Goal: Navigation & Orientation: Find specific page/section

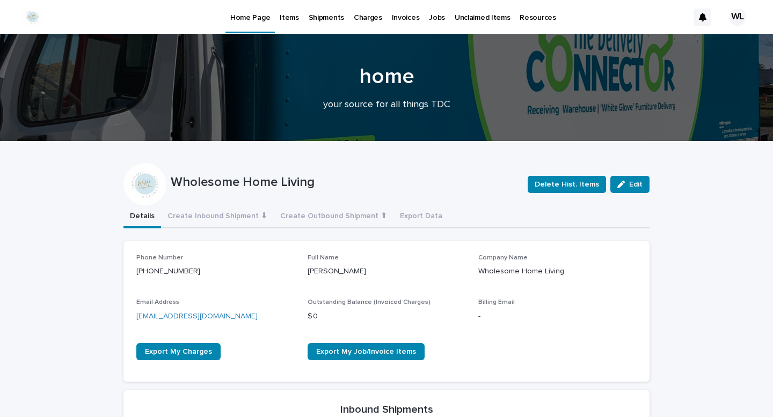
click at [290, 19] on p "Items" at bounding box center [288, 11] width 19 height 23
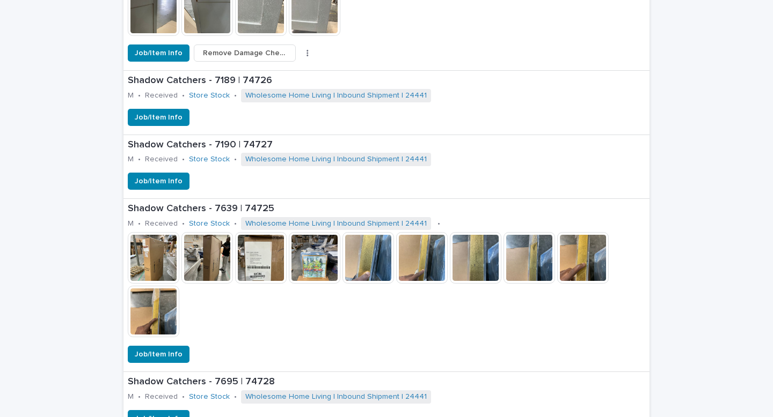
scroll to position [1147, 0]
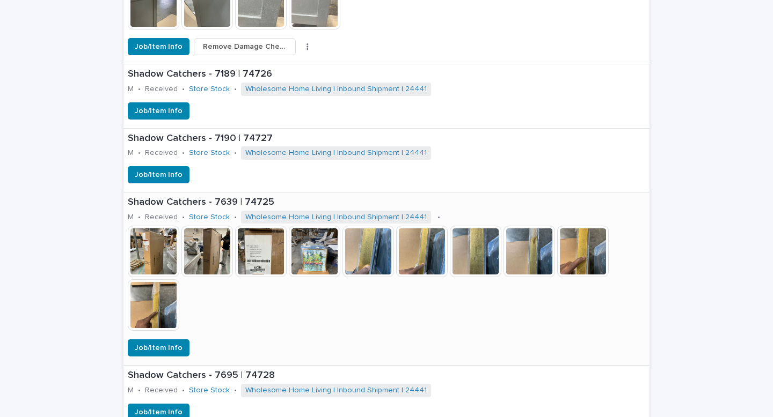
click at [322, 254] on img at bounding box center [315, 252] width 52 height 52
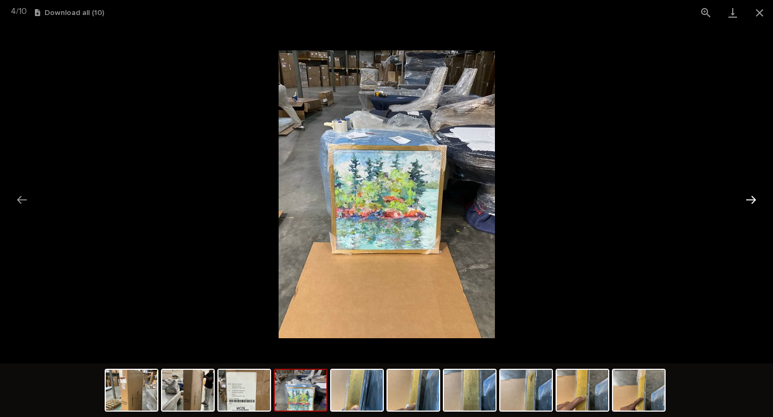
click at [753, 201] on button "Next slide" at bounding box center [750, 199] width 23 height 21
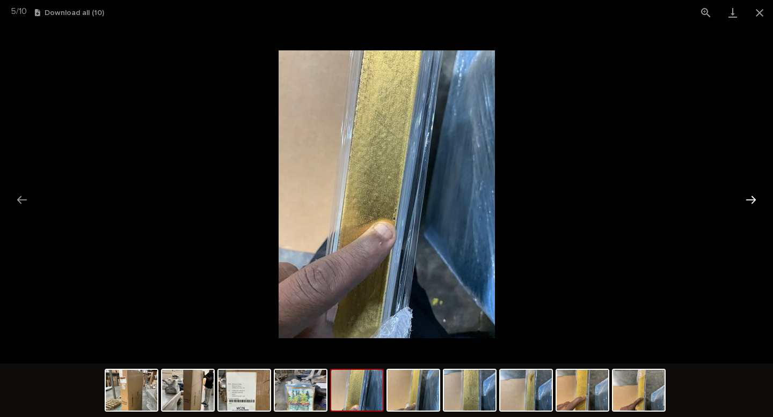
click at [753, 201] on button "Next slide" at bounding box center [750, 199] width 23 height 21
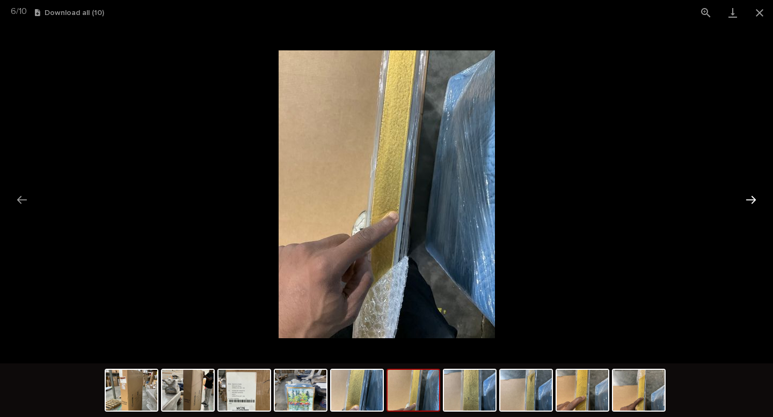
click at [753, 201] on button "Next slide" at bounding box center [750, 199] width 23 height 21
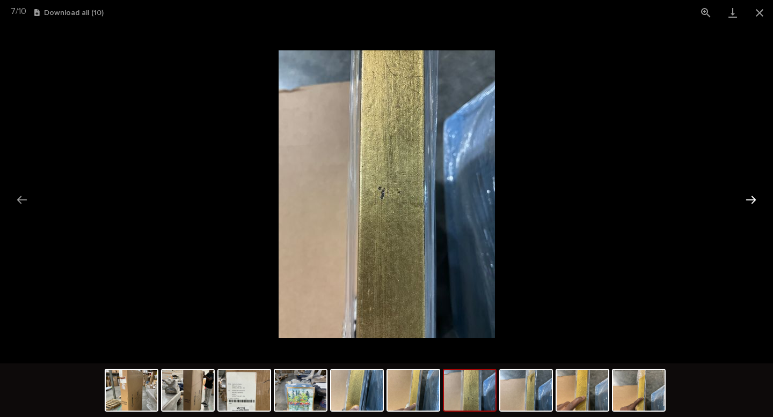
click at [753, 201] on button "Next slide" at bounding box center [750, 199] width 23 height 21
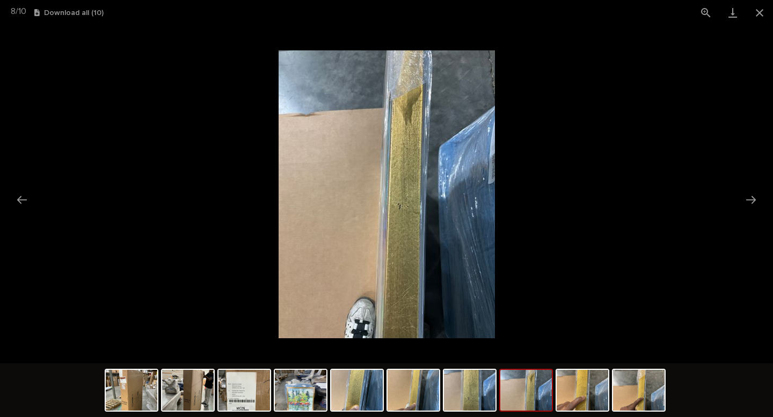
click at [409, 115] on img at bounding box center [386, 194] width 216 height 288
click at [594, 392] on img at bounding box center [582, 390] width 52 height 41
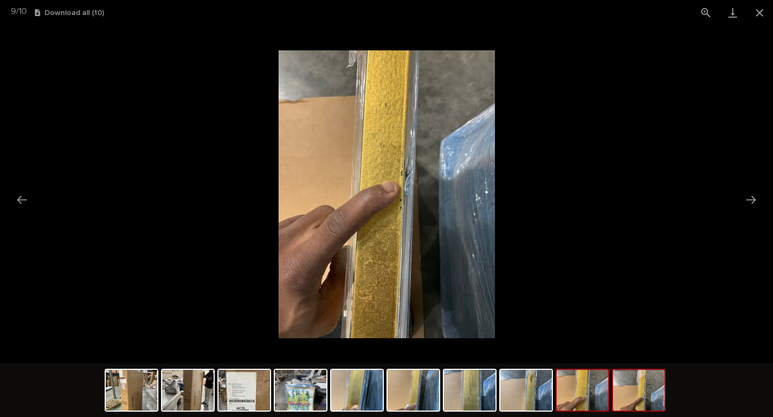
click at [632, 400] on img at bounding box center [639, 390] width 52 height 41
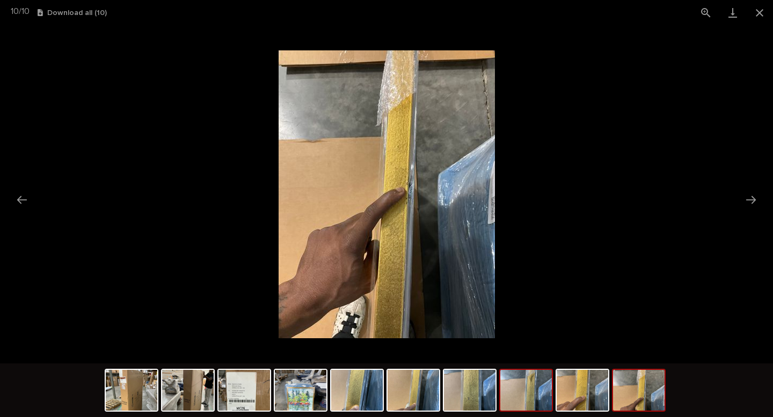
click at [535, 393] on img at bounding box center [526, 390] width 52 height 41
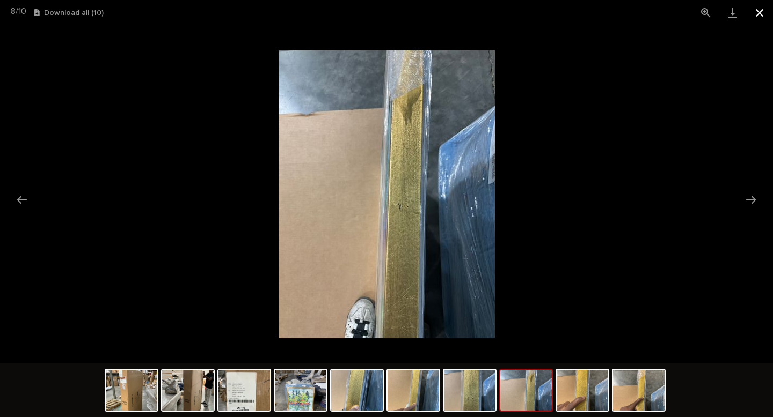
click at [762, 13] on button "Close gallery" at bounding box center [759, 12] width 27 height 25
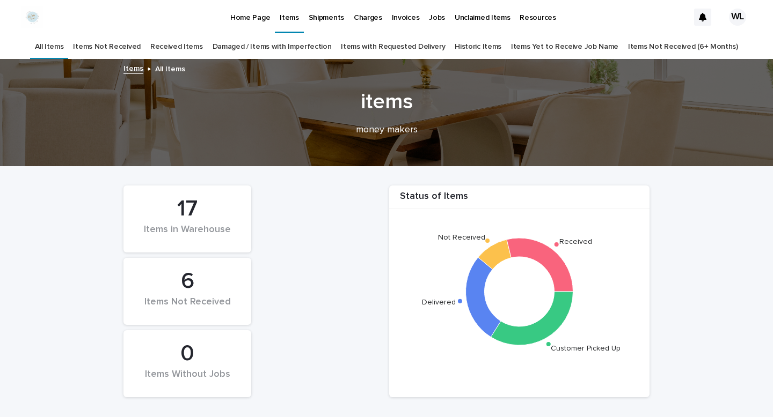
click at [260, 19] on p "Home Page" at bounding box center [250, 11] width 40 height 23
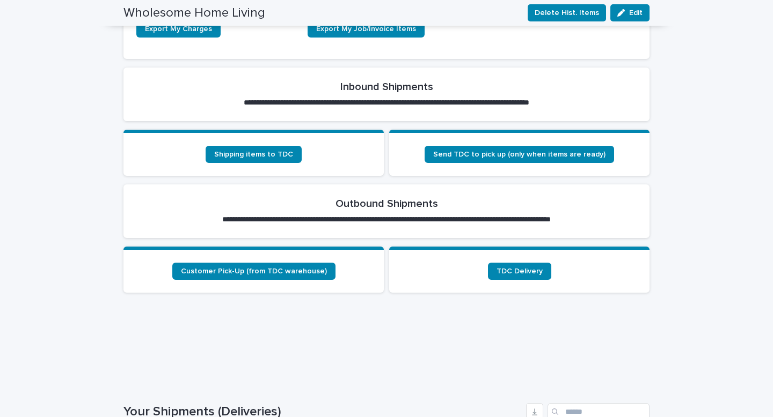
scroll to position [322, 0]
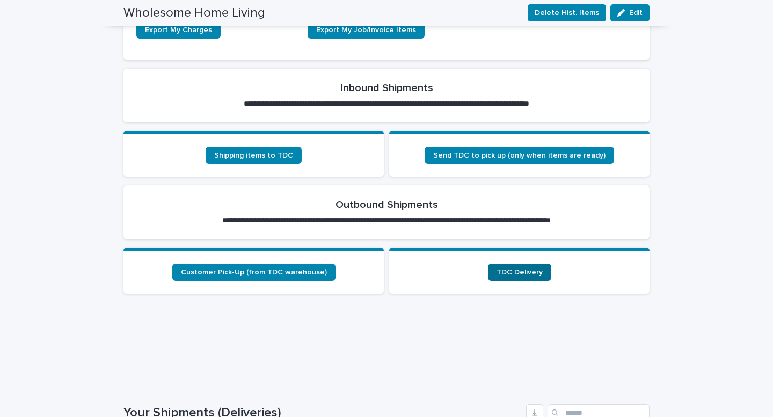
click at [520, 266] on link "TDC Delivery" at bounding box center [519, 272] width 63 height 17
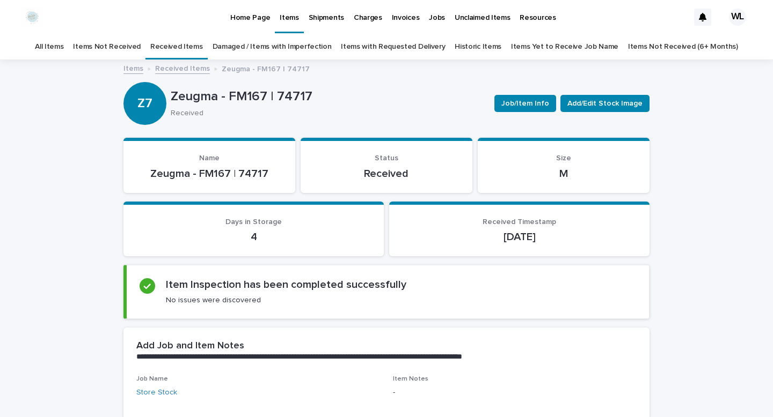
click at [261, 21] on p "Home Page" at bounding box center [250, 11] width 40 height 23
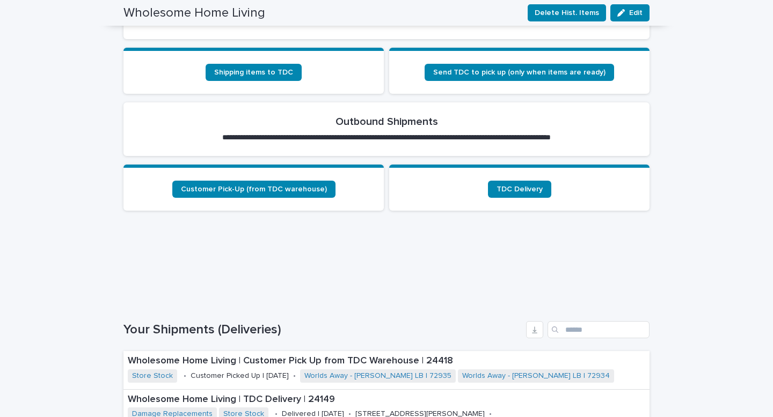
scroll to position [395, 0]
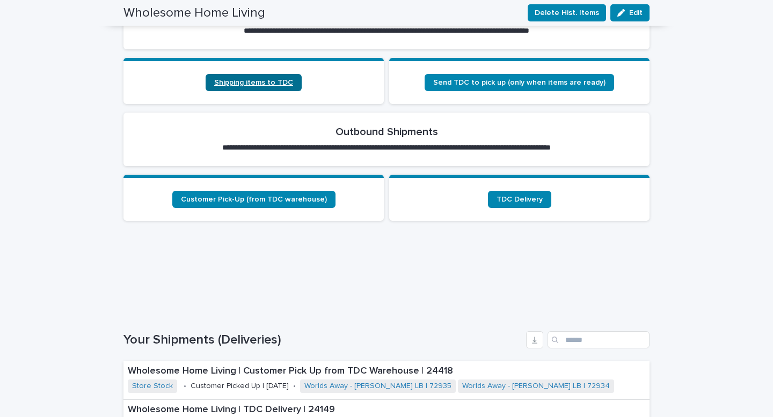
click at [261, 86] on link "Shipping items to TDC" at bounding box center [253, 82] width 96 height 17
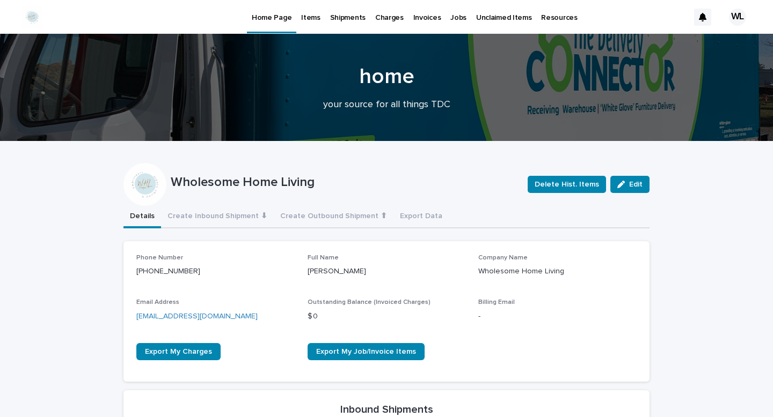
click at [389, 17] on p "Charges" at bounding box center [389, 11] width 28 height 23
